Goal: Transaction & Acquisition: Purchase product/service

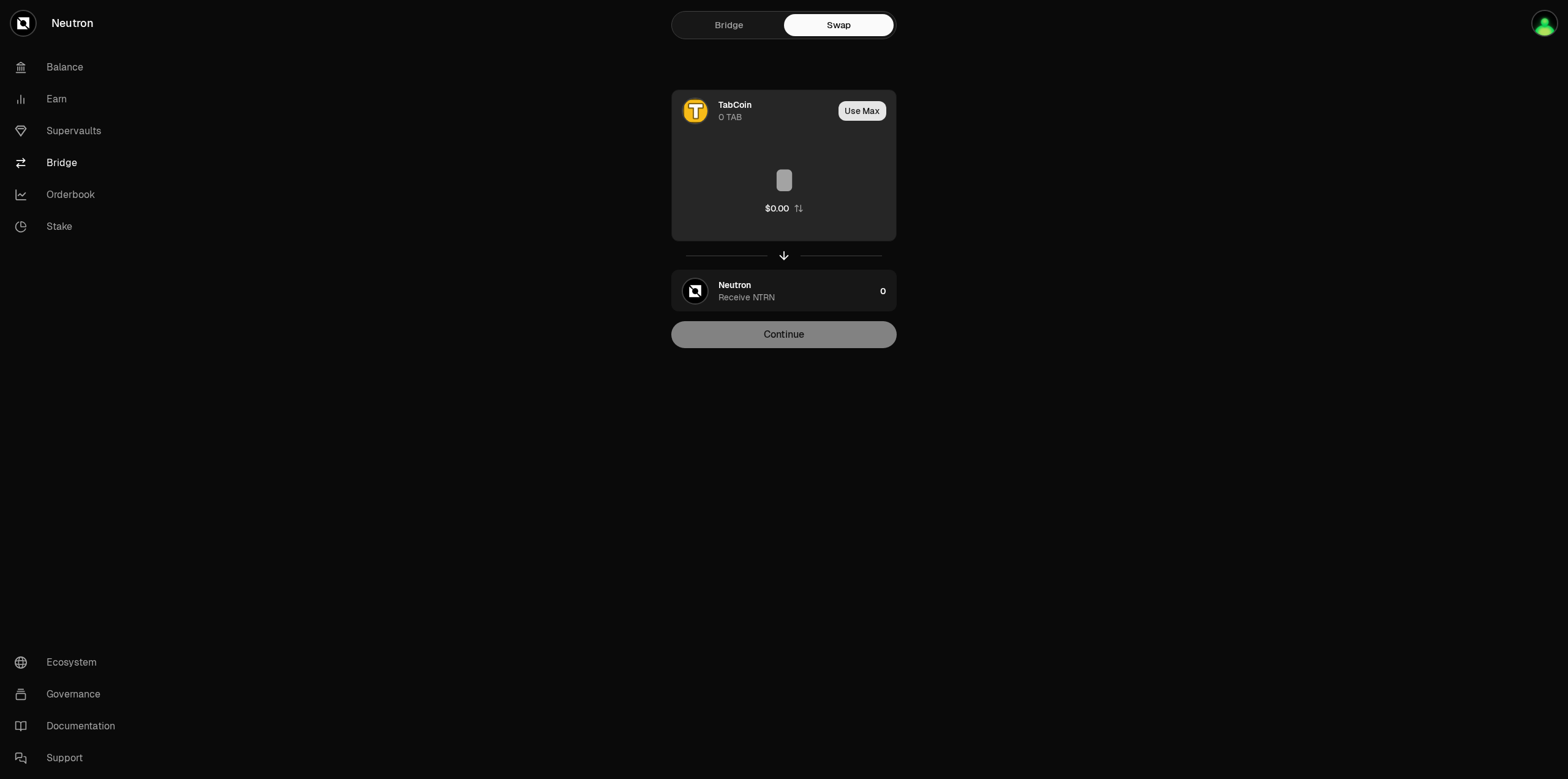
click at [865, 111] on button "Use Max" at bounding box center [862, 111] width 48 height 20
type input "*"
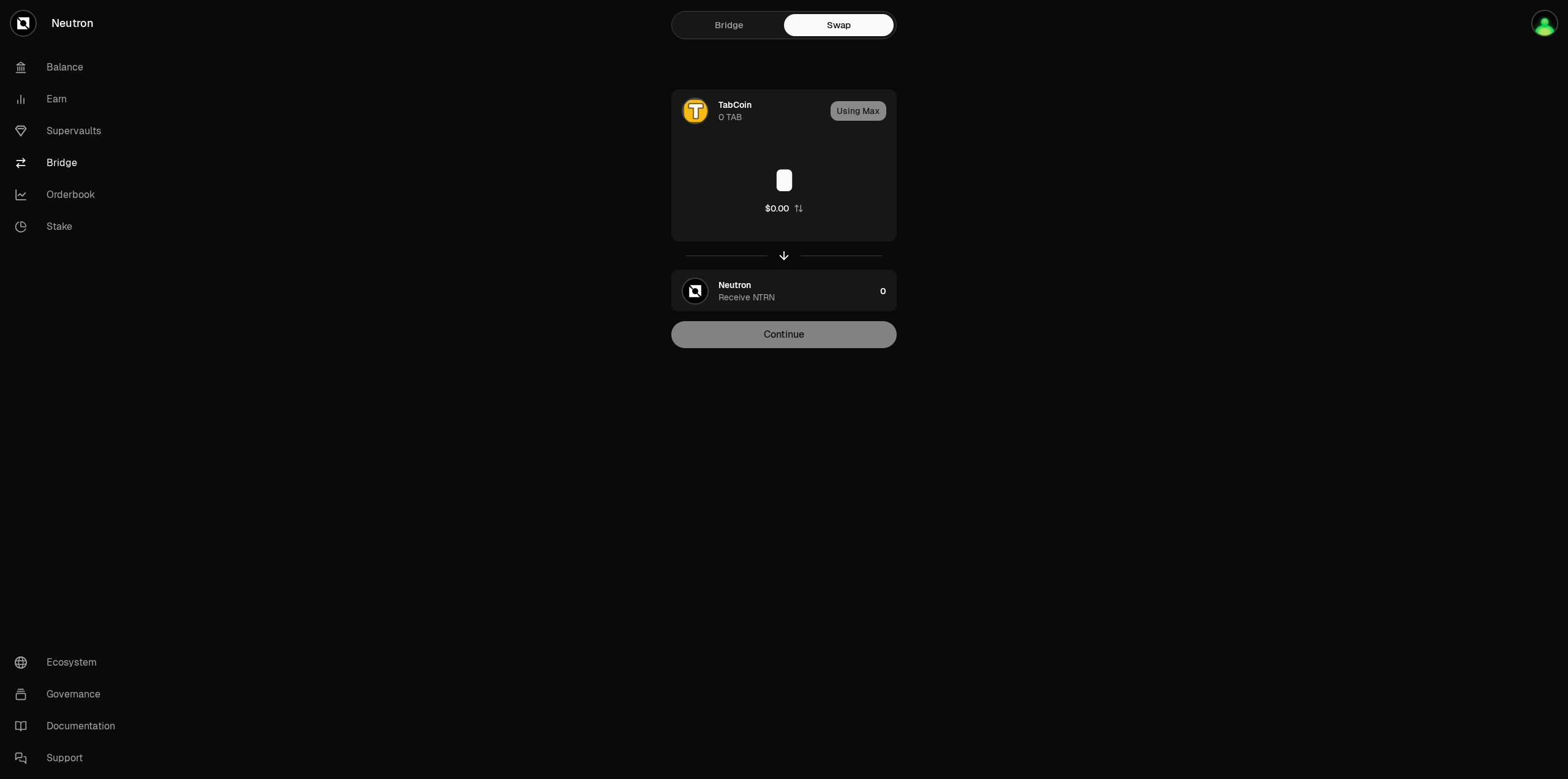
click at [726, 28] on link "Bridge" at bounding box center [729, 25] width 110 height 22
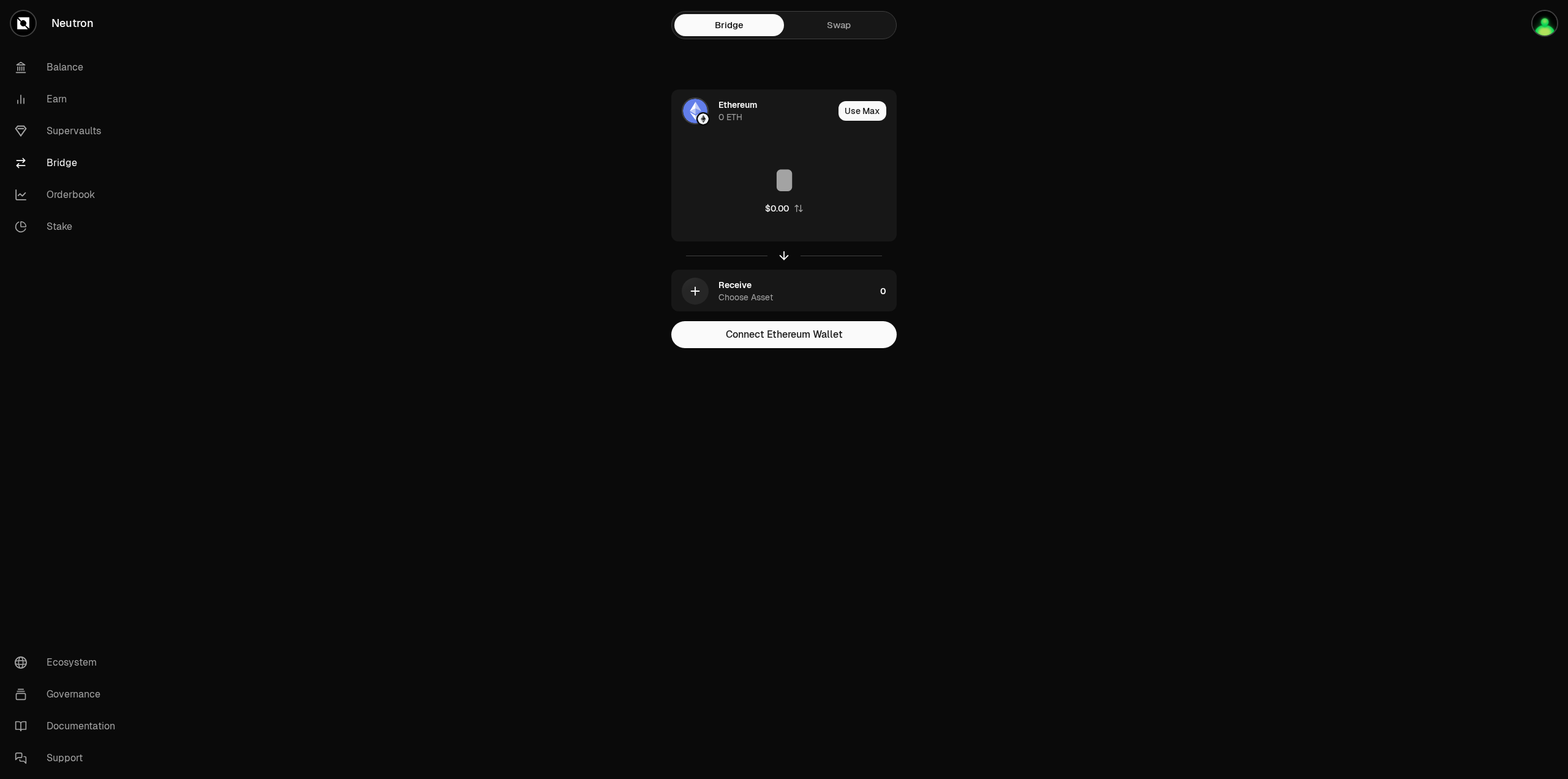
click at [851, 30] on link "Swap" at bounding box center [839, 25] width 110 height 22
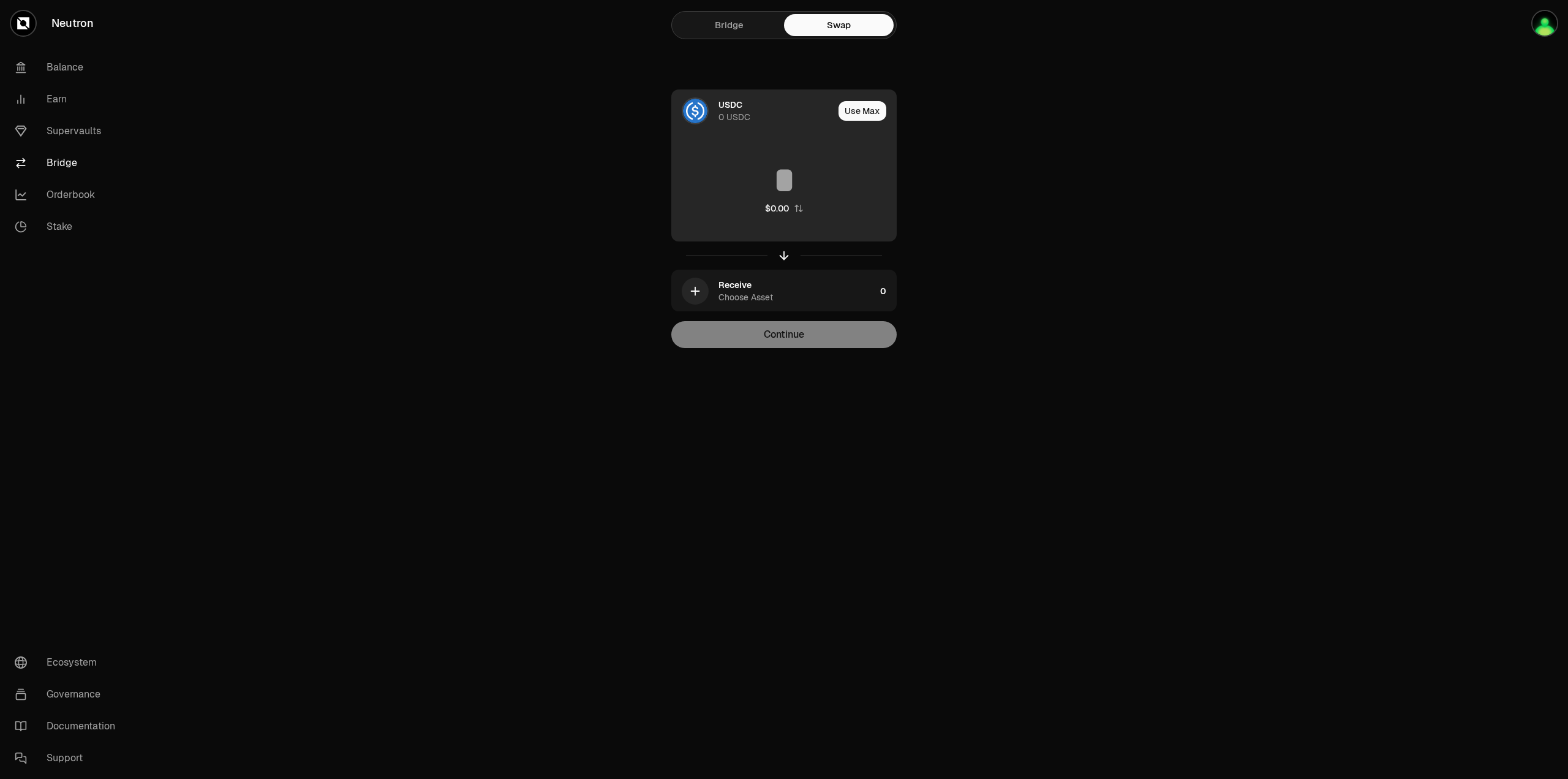
click at [700, 109] on img at bounding box center [695, 111] width 25 height 25
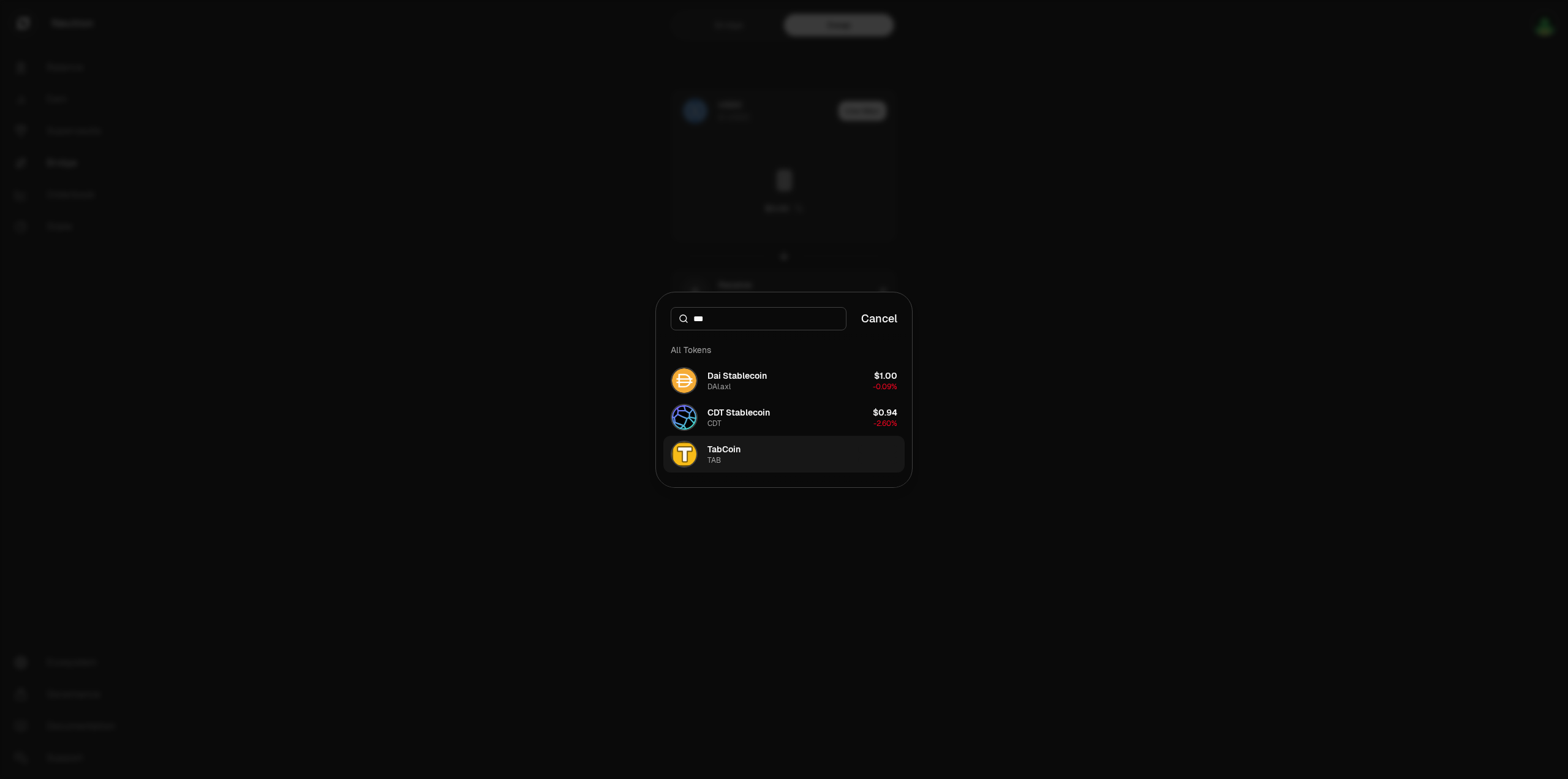
type input "***"
click at [739, 454] on div "TabCoin" at bounding box center [724, 449] width 33 height 12
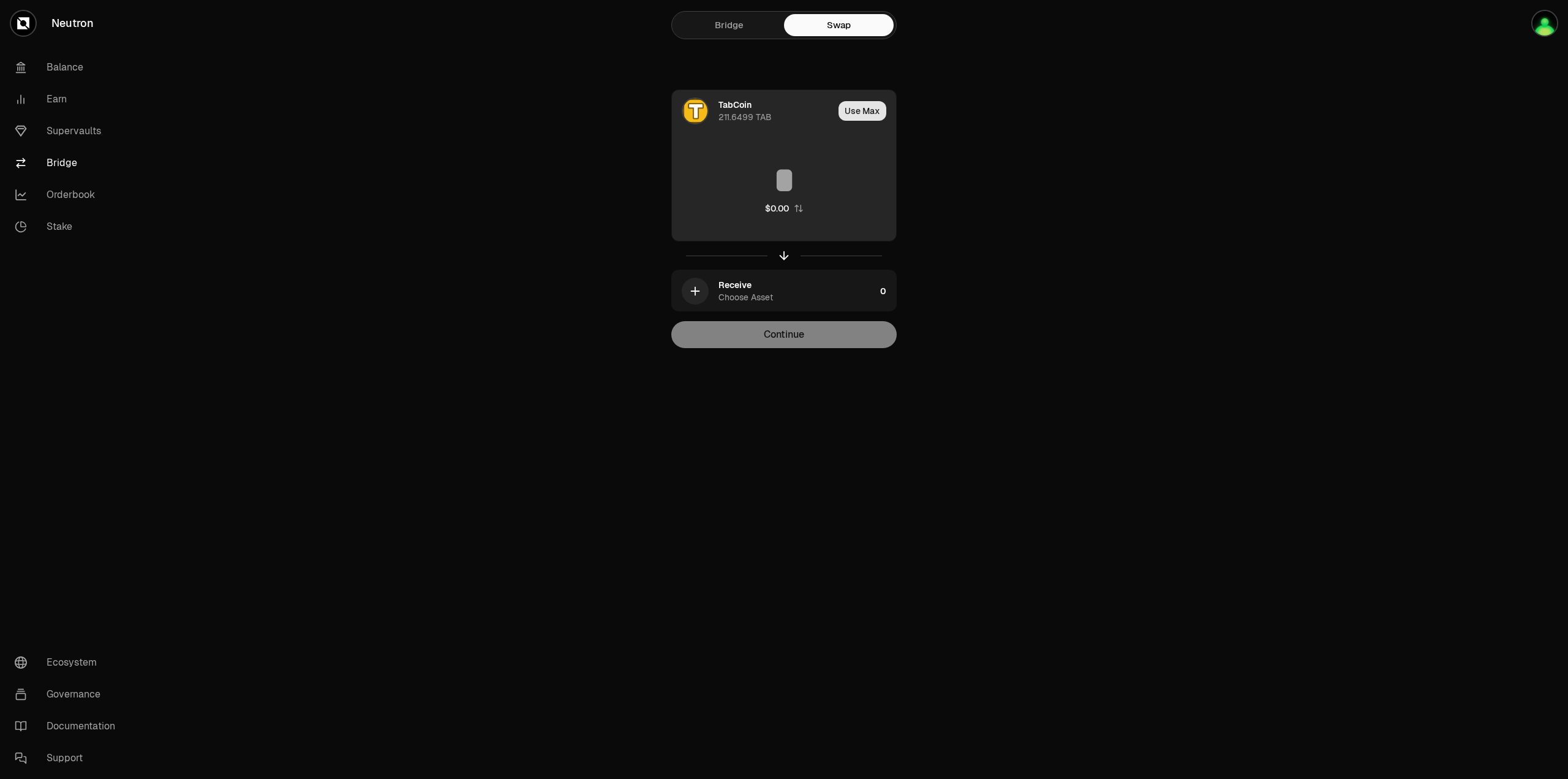
click at [872, 111] on button "Use Max" at bounding box center [862, 111] width 48 height 20
type input "**********"
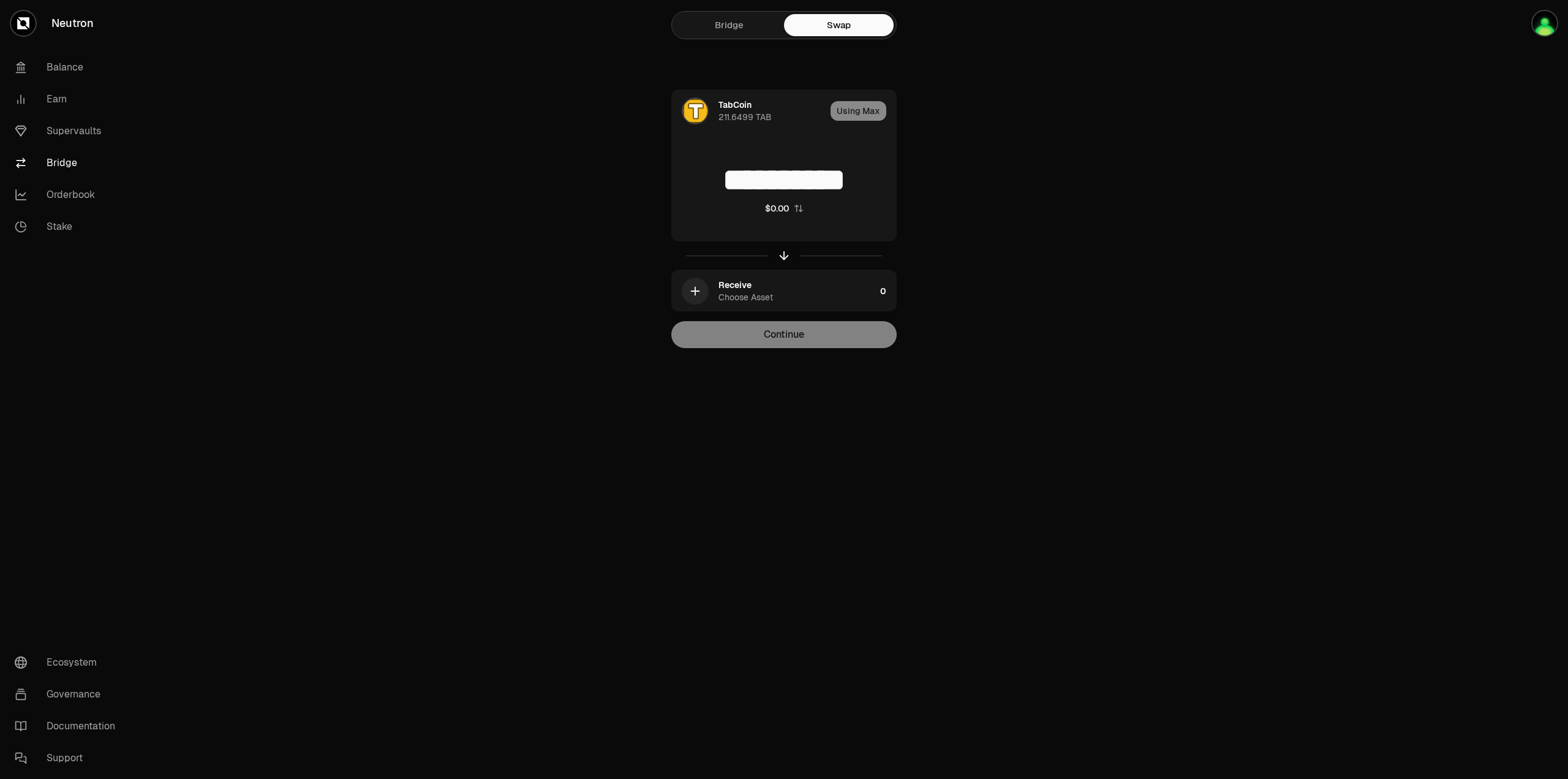
click at [799, 341] on div "Continue" at bounding box center [784, 335] width 225 height 27
click at [918, 427] on div "**********" at bounding box center [852, 390] width 1431 height 779
click at [911, 426] on div "**********" at bounding box center [852, 390] width 1431 height 779
click at [819, 290] on div "Receive Choose Asset" at bounding box center [797, 291] width 157 height 25
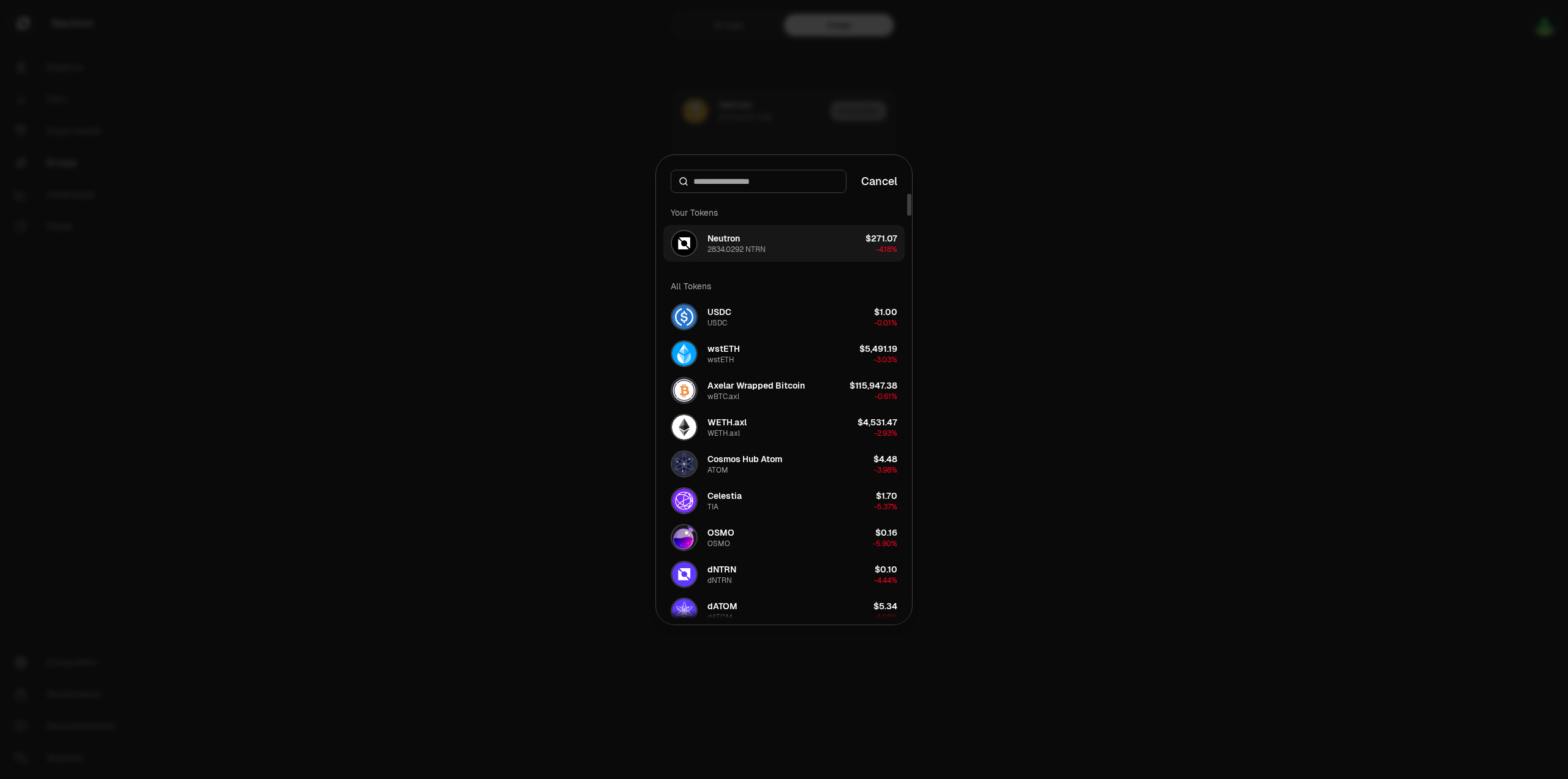
click at [781, 245] on button "Neutron 2834.0292 NTRN $271.07 -4.18%" at bounding box center [784, 243] width 241 height 37
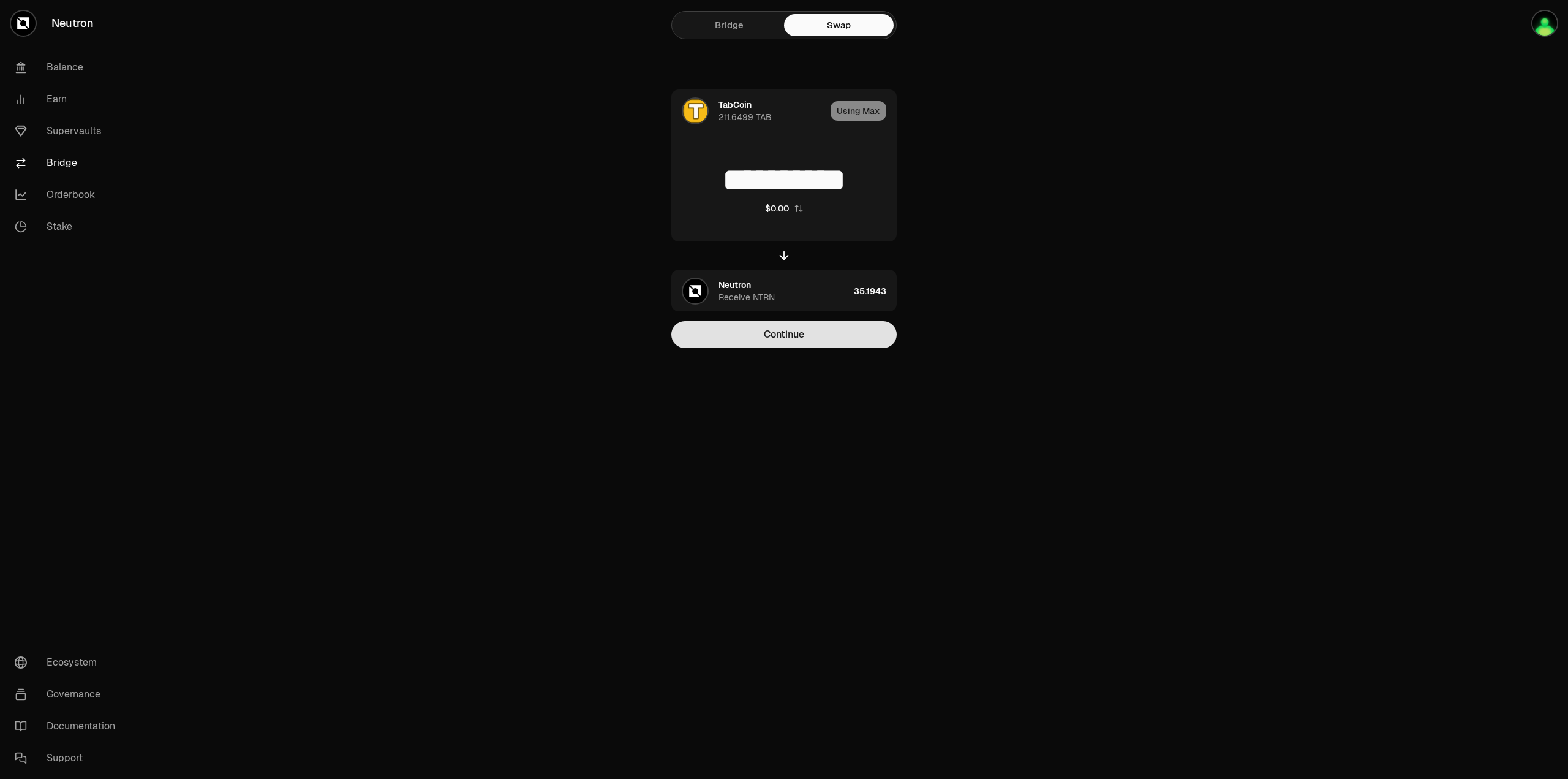
click at [811, 338] on button "Continue" at bounding box center [784, 335] width 225 height 27
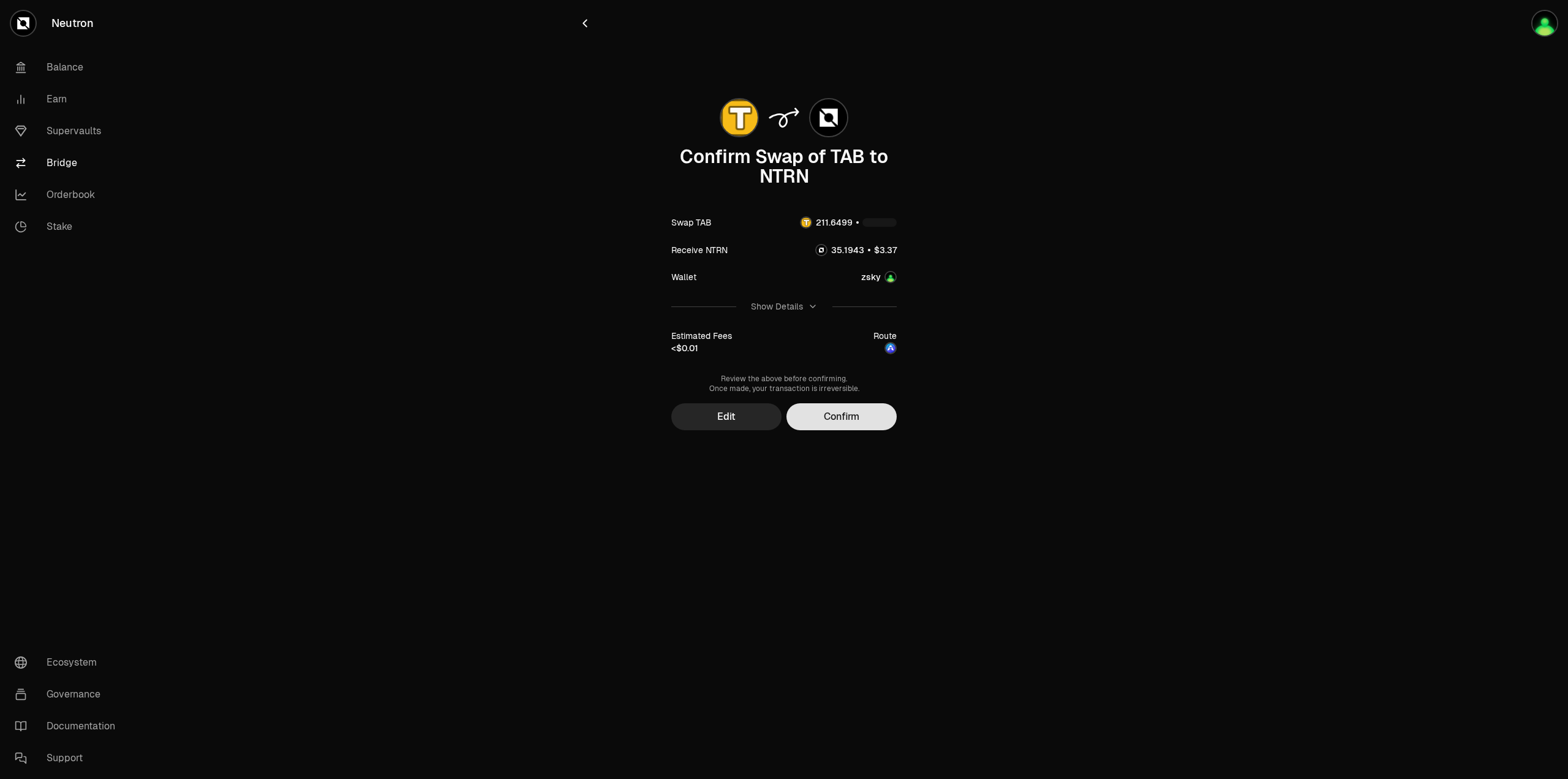
click at [870, 419] on button "Confirm" at bounding box center [842, 417] width 111 height 27
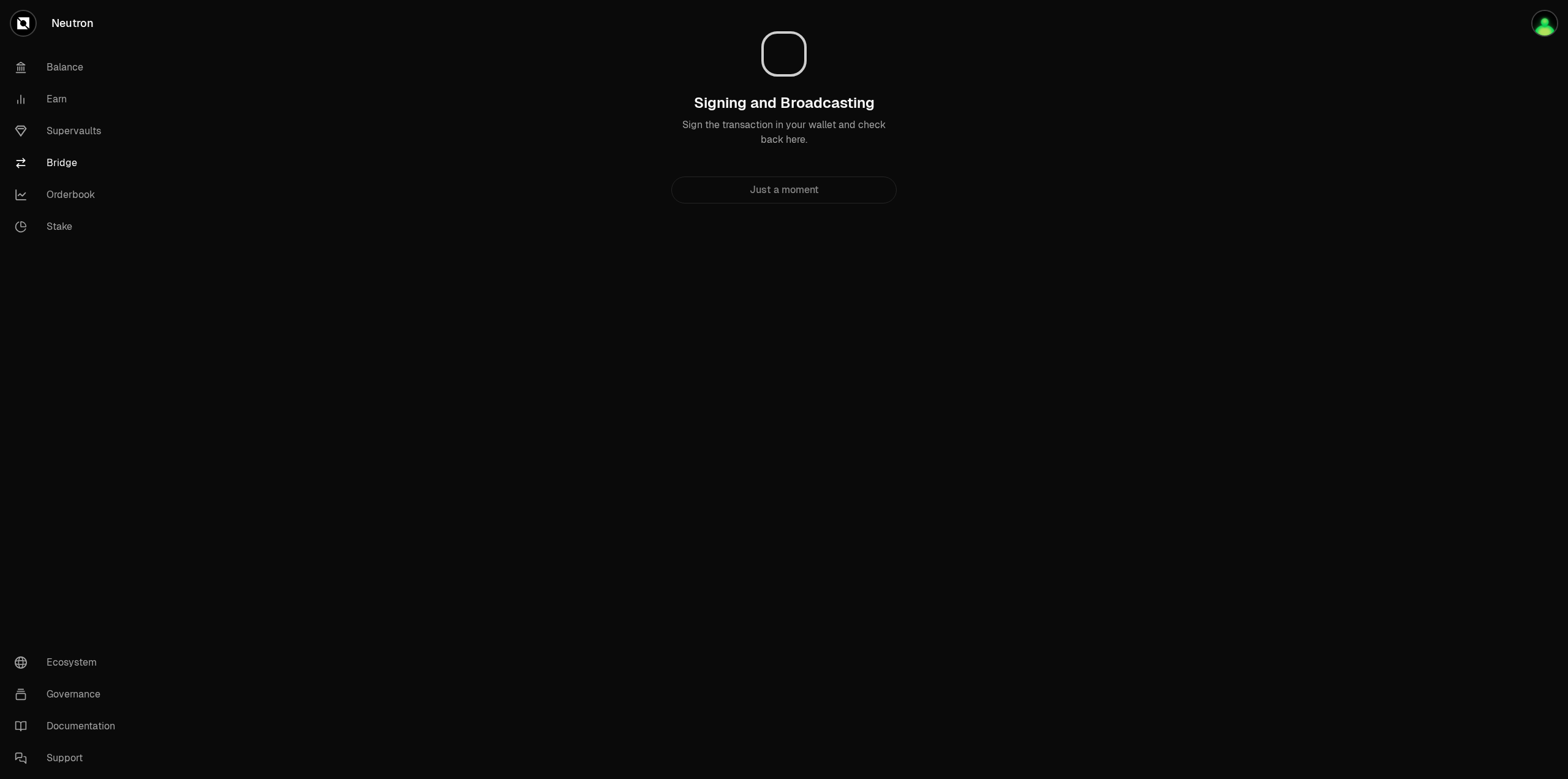
drag, startPoint x: 792, startPoint y: 437, endPoint x: 831, endPoint y: 453, distance: 42.2
click at [792, 440] on div "Neutron Balance Earn Supervaults Bridge Orderbook Stake Ecosystem Governance Do…" at bounding box center [852, 390] width 1431 height 779
click at [852, 462] on div "Neutron Balance Earn Supervaults Bridge Orderbook Stake Ecosystem Governance Do…" at bounding box center [852, 390] width 1431 height 779
drag, startPoint x: 871, startPoint y: 468, endPoint x: 893, endPoint y: 476, distance: 23.4
click at [873, 472] on div "Neutron Balance Earn Supervaults Bridge Orderbook Stake Ecosystem Governance Do…" at bounding box center [852, 390] width 1431 height 779
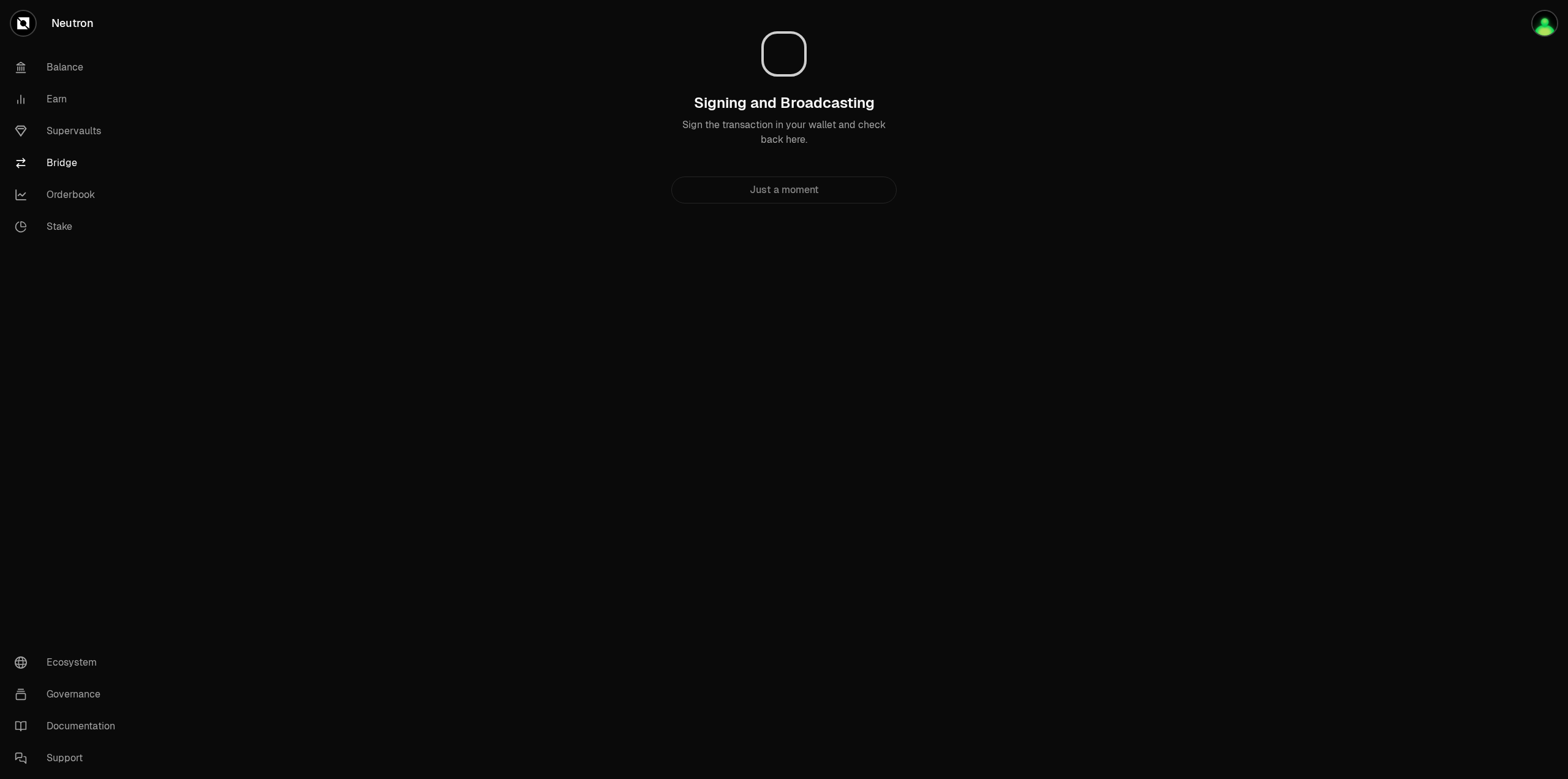
drag, startPoint x: 891, startPoint y: 475, endPoint x: 852, endPoint y: 462, distance: 41.1
click at [885, 475] on div "Neutron Balance Earn Supervaults Bridge Orderbook Stake Ecosystem Governance Do…" at bounding box center [852, 390] width 1431 height 779
click at [836, 433] on div "Neutron Balance Earn Supervaults Bridge Orderbook Stake Ecosystem Governance Do…" at bounding box center [852, 390] width 1431 height 779
click at [887, 411] on div "Neutron Balance Earn Supervaults Bridge Orderbook Stake Ecosystem Governance Do…" at bounding box center [852, 390] width 1431 height 779
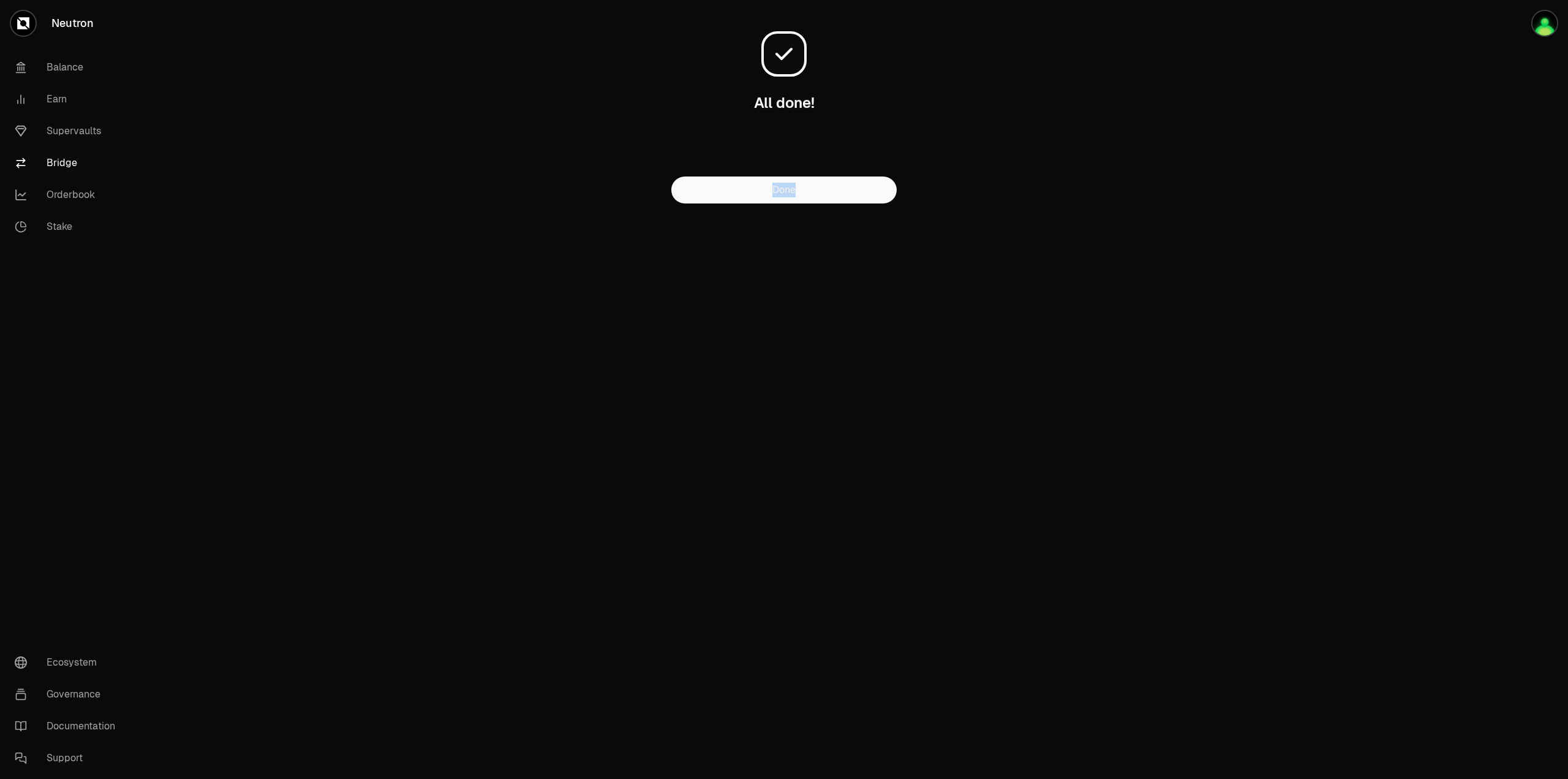
click at [734, 469] on div "Neutron Balance Earn Supervaults Bridge Orderbook Stake Ecosystem Governance Do…" at bounding box center [852, 390] width 1431 height 779
click at [829, 195] on button "Done" at bounding box center [784, 189] width 225 height 27
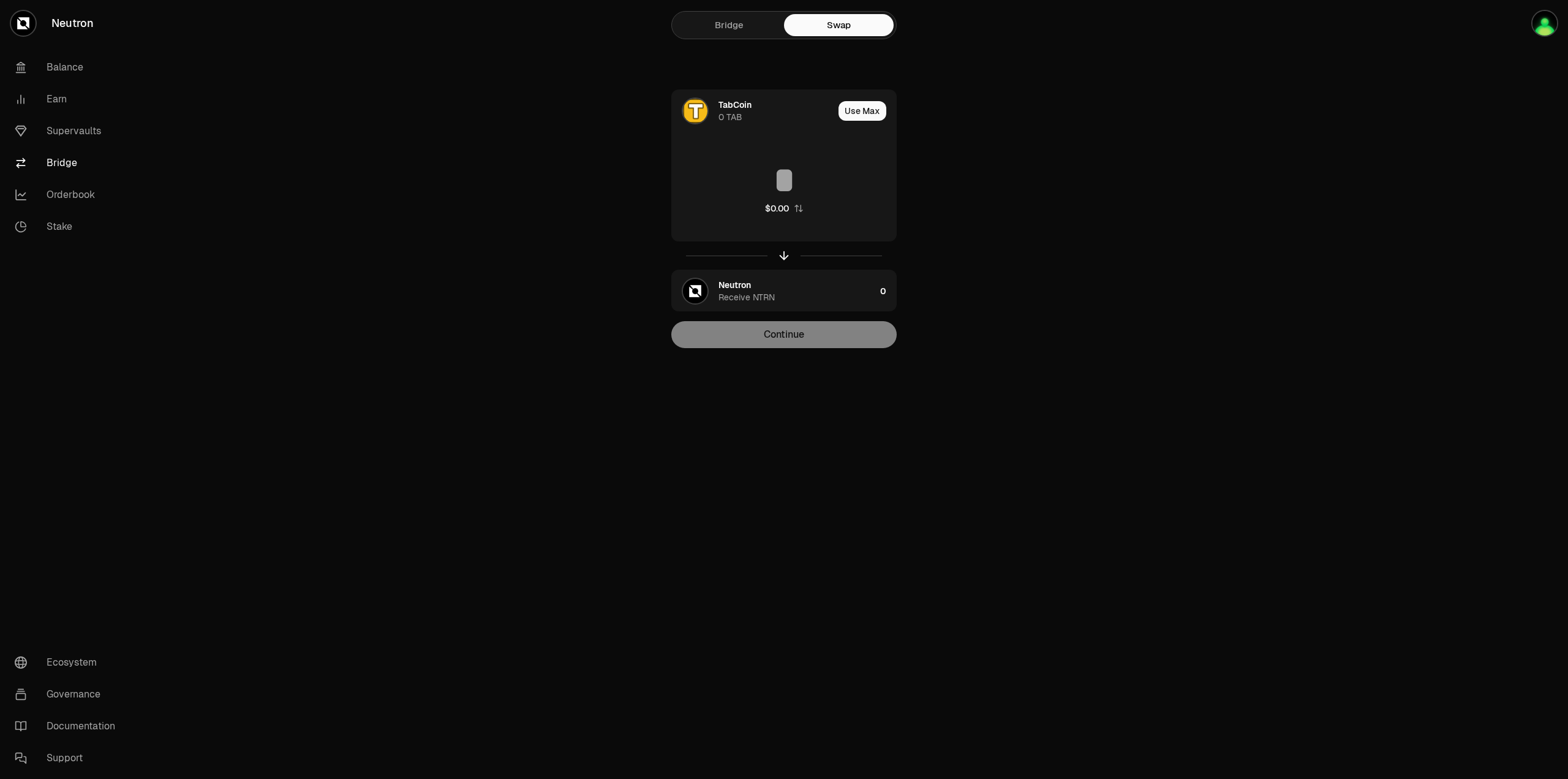
click at [1034, 243] on main "Bridge Swap TabCoin 0 TAB Use Max $0.00 Neutron Receive NTRN 0 Continue" at bounding box center [852, 198] width 1431 height 397
click at [1066, 235] on main "Bridge Swap TabCoin 0 TAB Use Max $0.00 Neutron Receive NTRN 0 Continue" at bounding box center [852, 198] width 1431 height 397
